Goal: Transaction & Acquisition: Purchase product/service

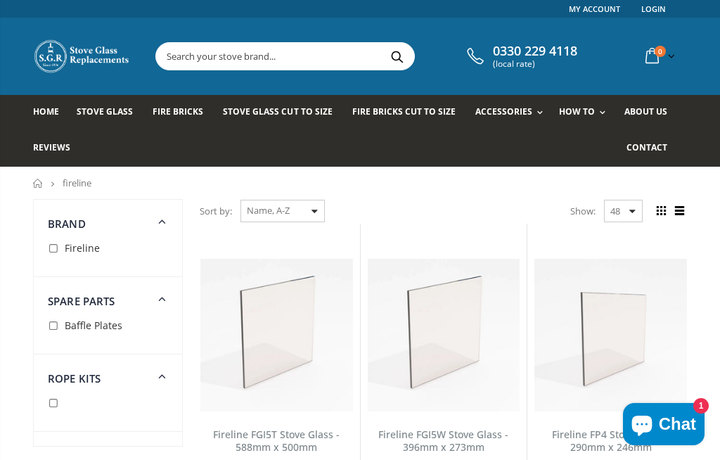
click at [507, 142] on link "Rope Kits" at bounding box center [555, 150] width 143 height 24
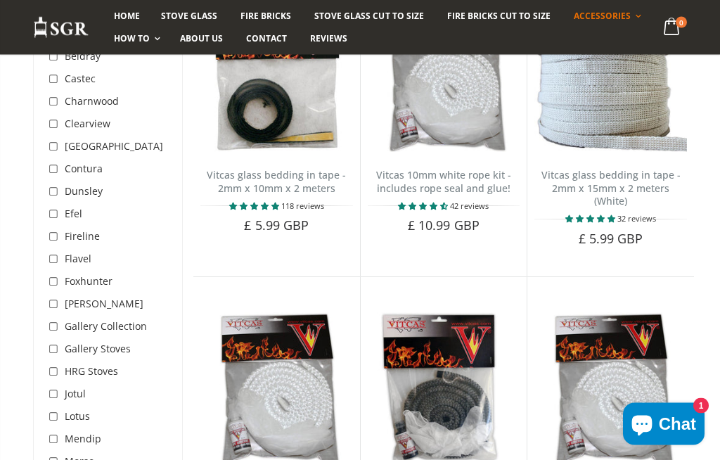
scroll to position [259, 0]
click at [59, 241] on input "checkbox" at bounding box center [55, 237] width 14 height 14
checkbox input "true"
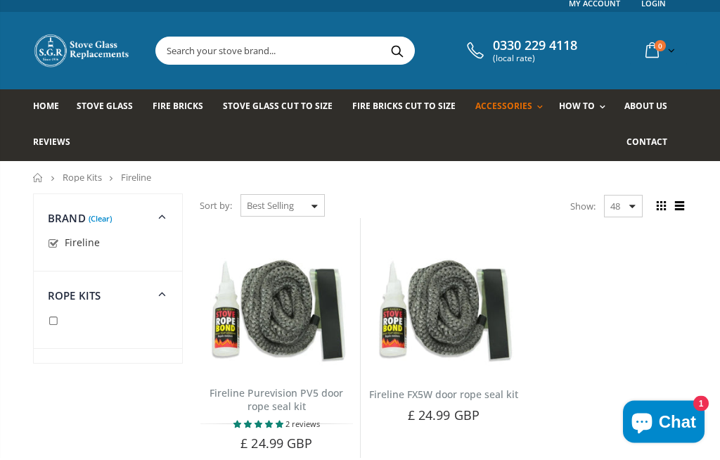
scroll to position [18, 0]
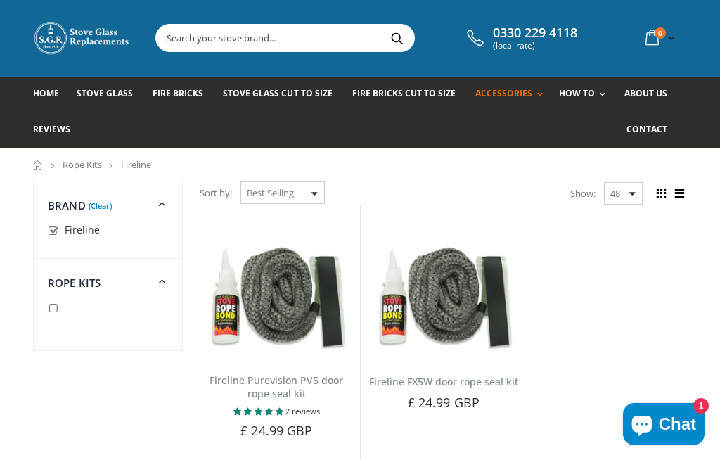
click at [650, 309] on ul "Fireline Purevision PV5 door rope seal kit 2 reviews This rope kit can be used …" at bounding box center [443, 337] width 501 height 264
click at [481, 357] on div "Fireline FX5W door rope seal kit No reviews This rope kit can be used to replac…" at bounding box center [444, 398] width 167 height 83
click at [464, 301] on img at bounding box center [444, 298] width 152 height 117
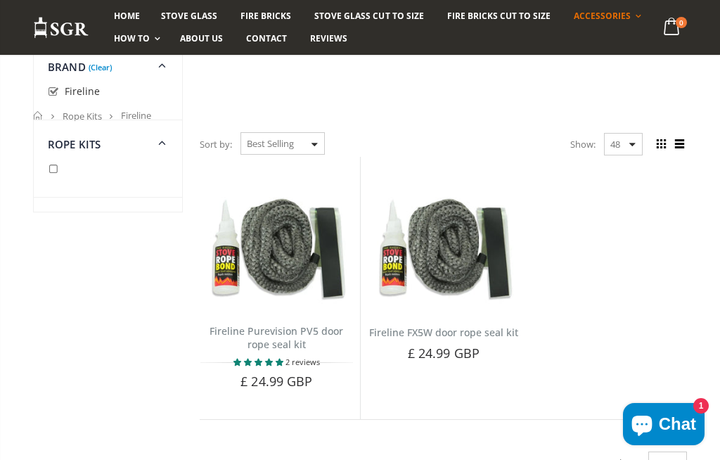
scroll to position [309, 0]
